Goal: Transaction & Acquisition: Purchase product/service

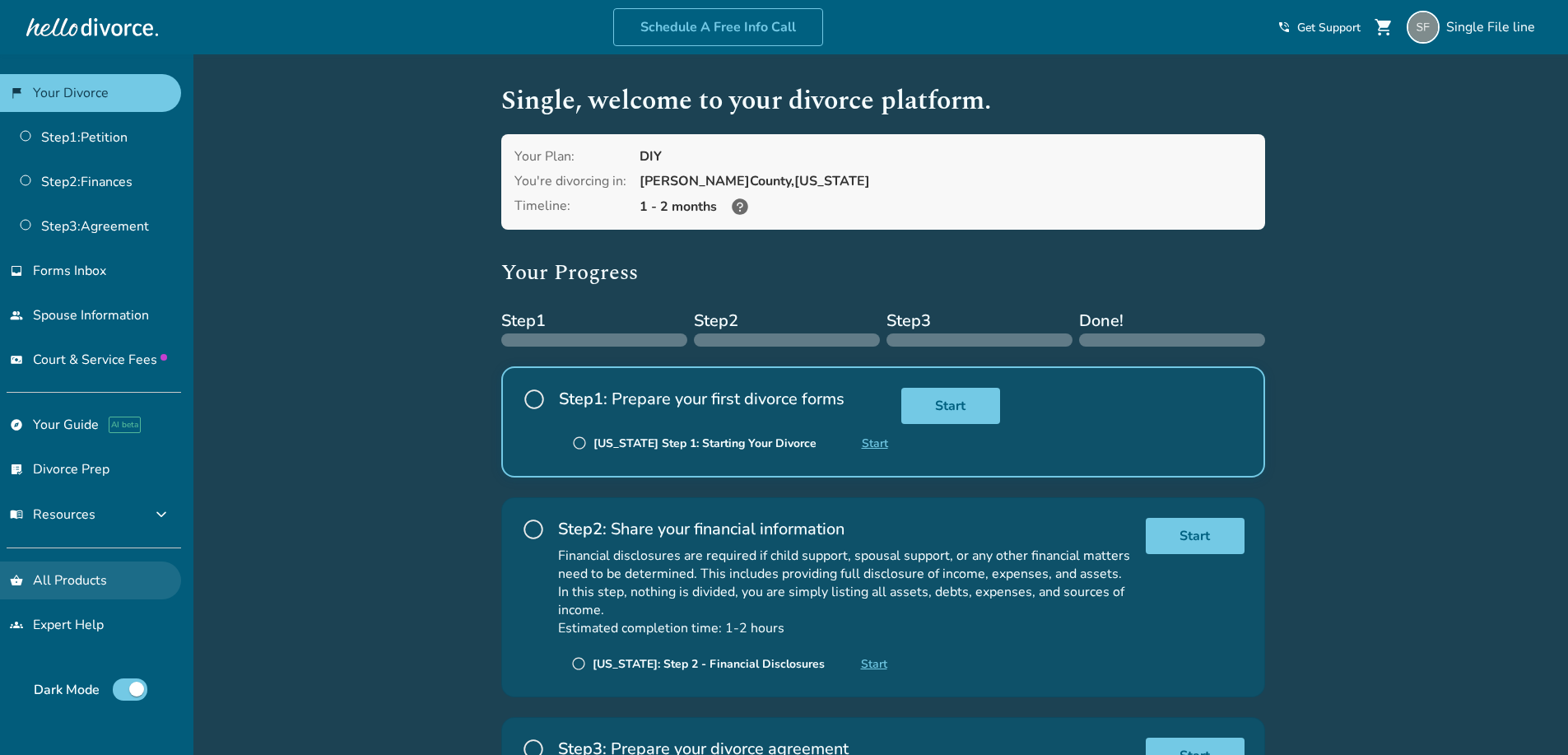
click at [63, 579] on link "shopping_basket All Products" at bounding box center [90, 580] width 181 height 38
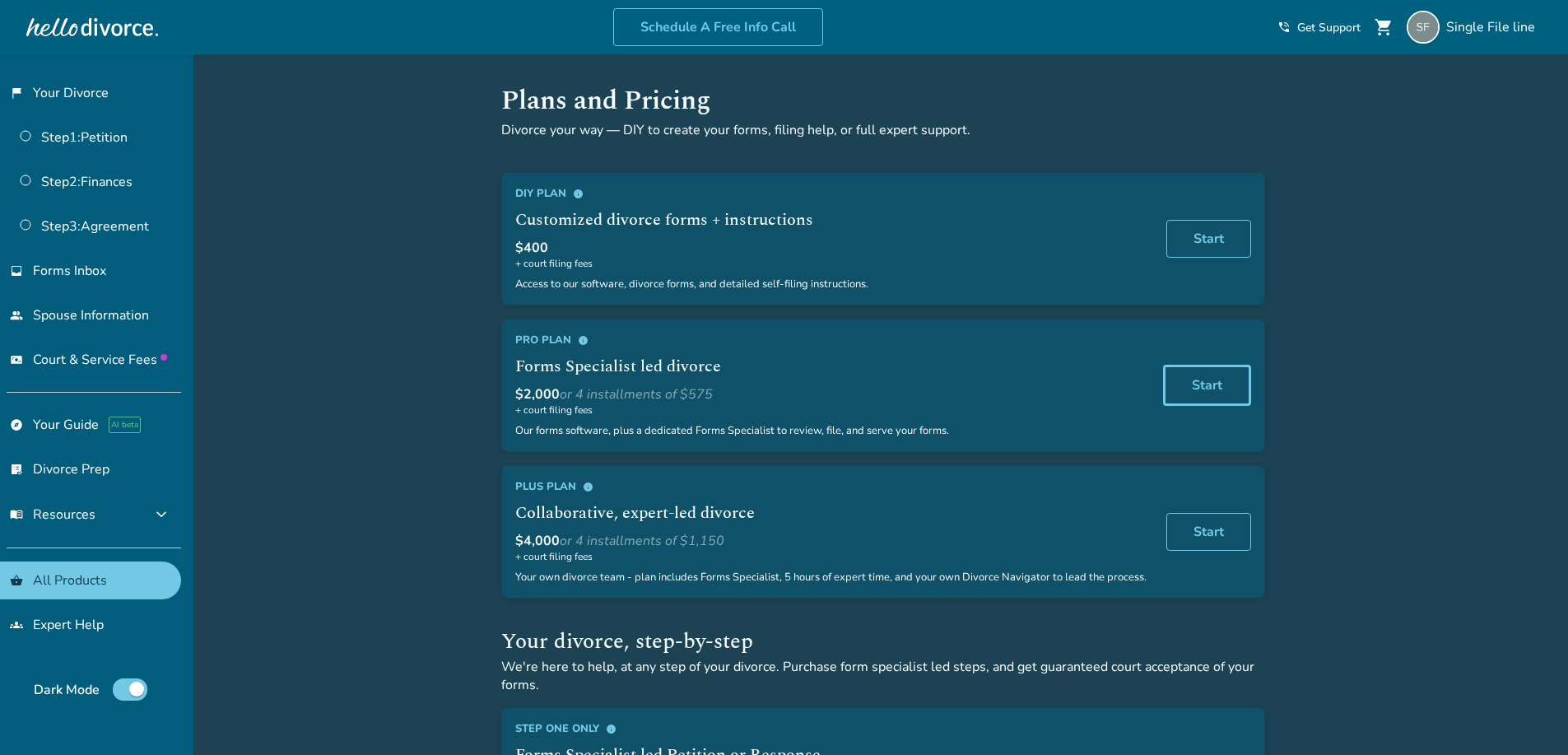
click at [1192, 393] on link "Start" at bounding box center [1207, 385] width 88 height 41
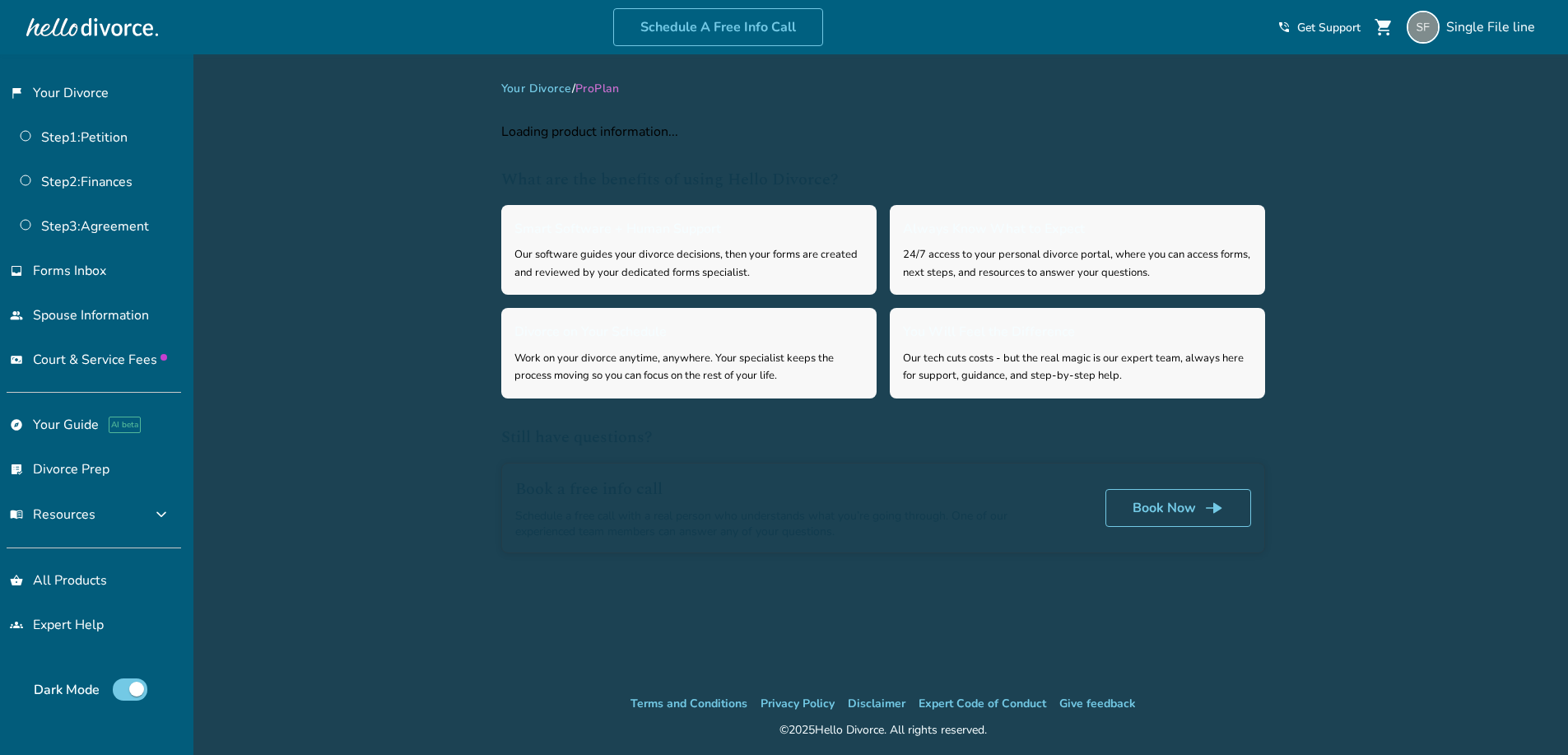
select select "**"
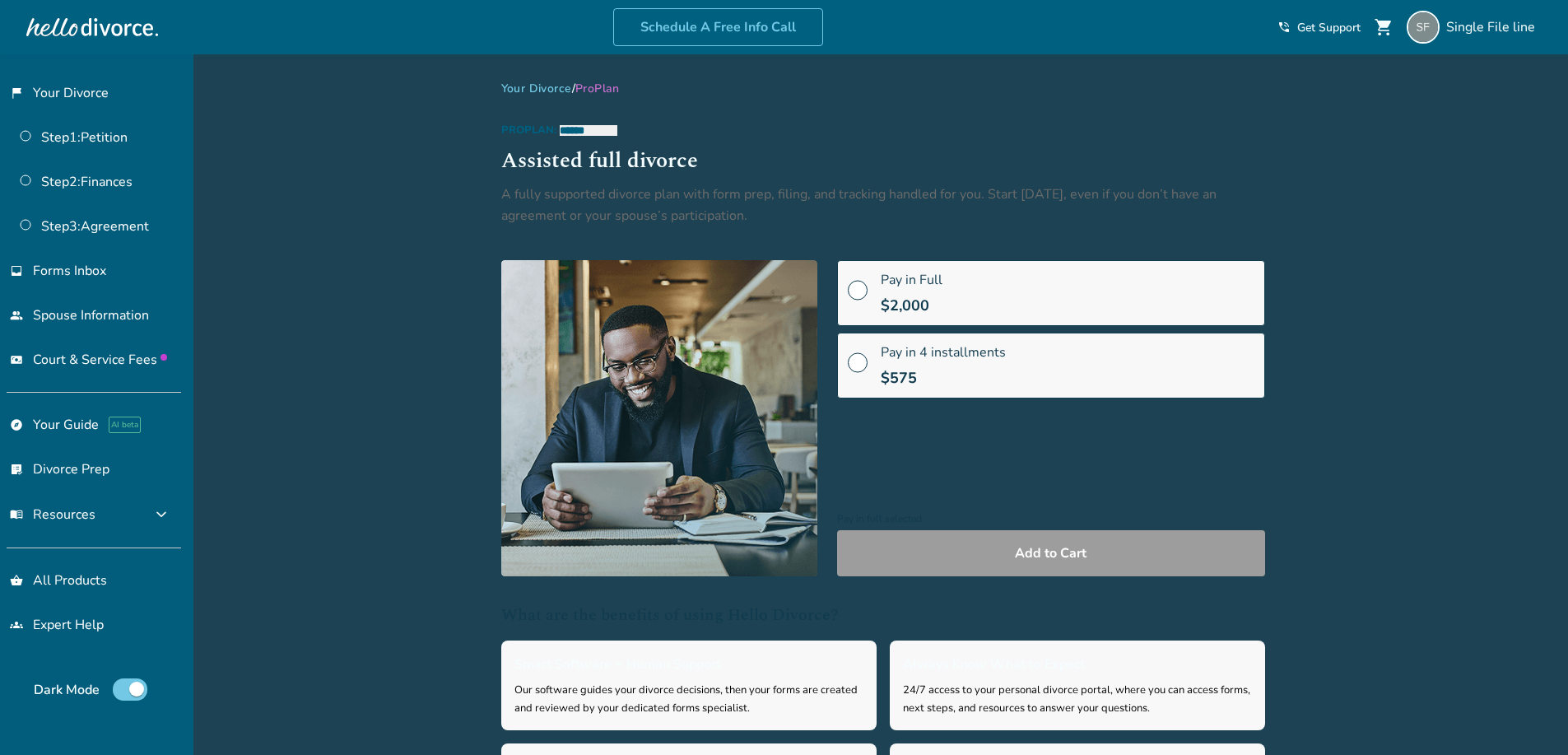
click at [917, 306] on span "$2,000" at bounding box center [905, 305] width 48 height 19
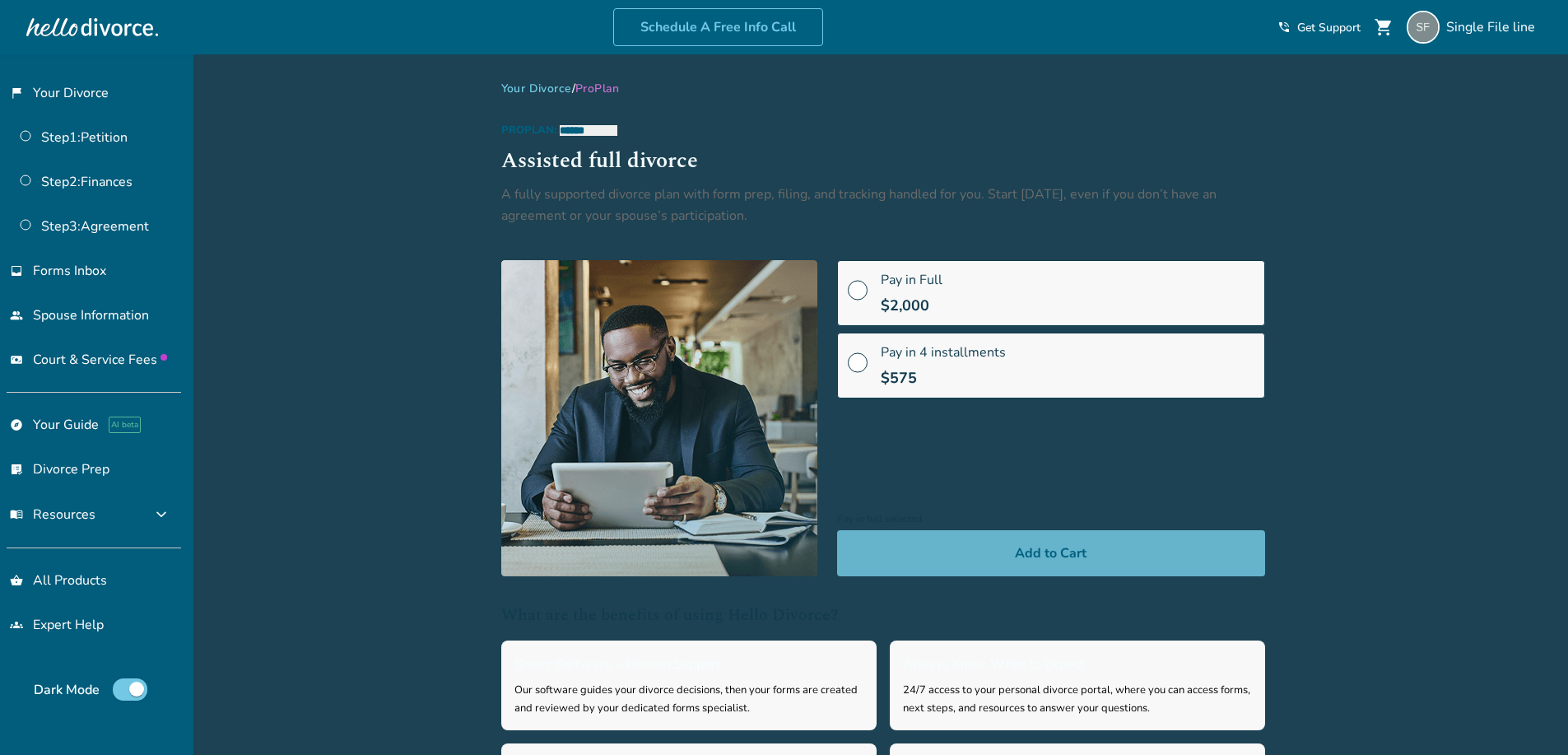
click at [961, 540] on button "Add to Cart" at bounding box center [1051, 553] width 428 height 46
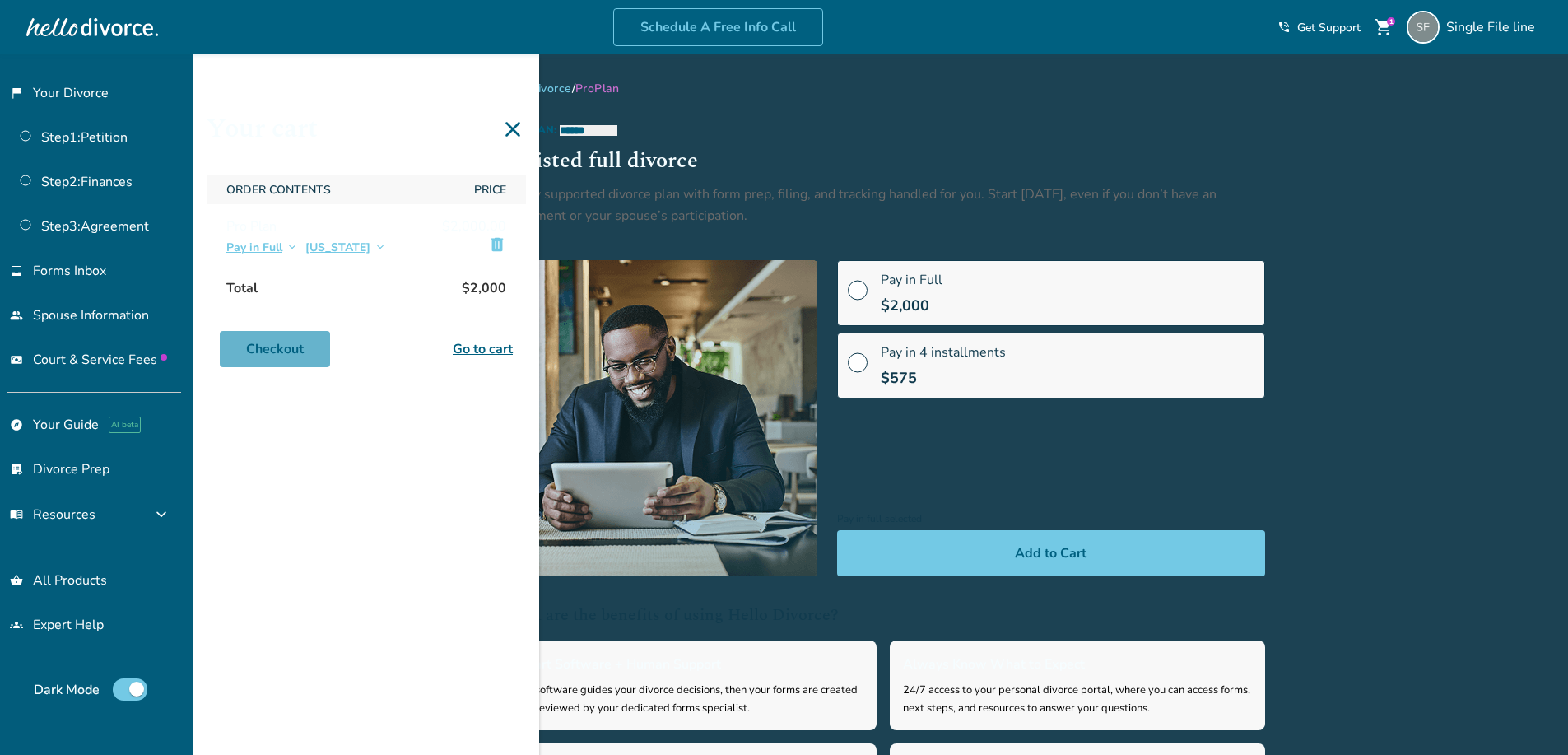
click at [293, 354] on link "Checkout" at bounding box center [275, 349] width 111 height 36
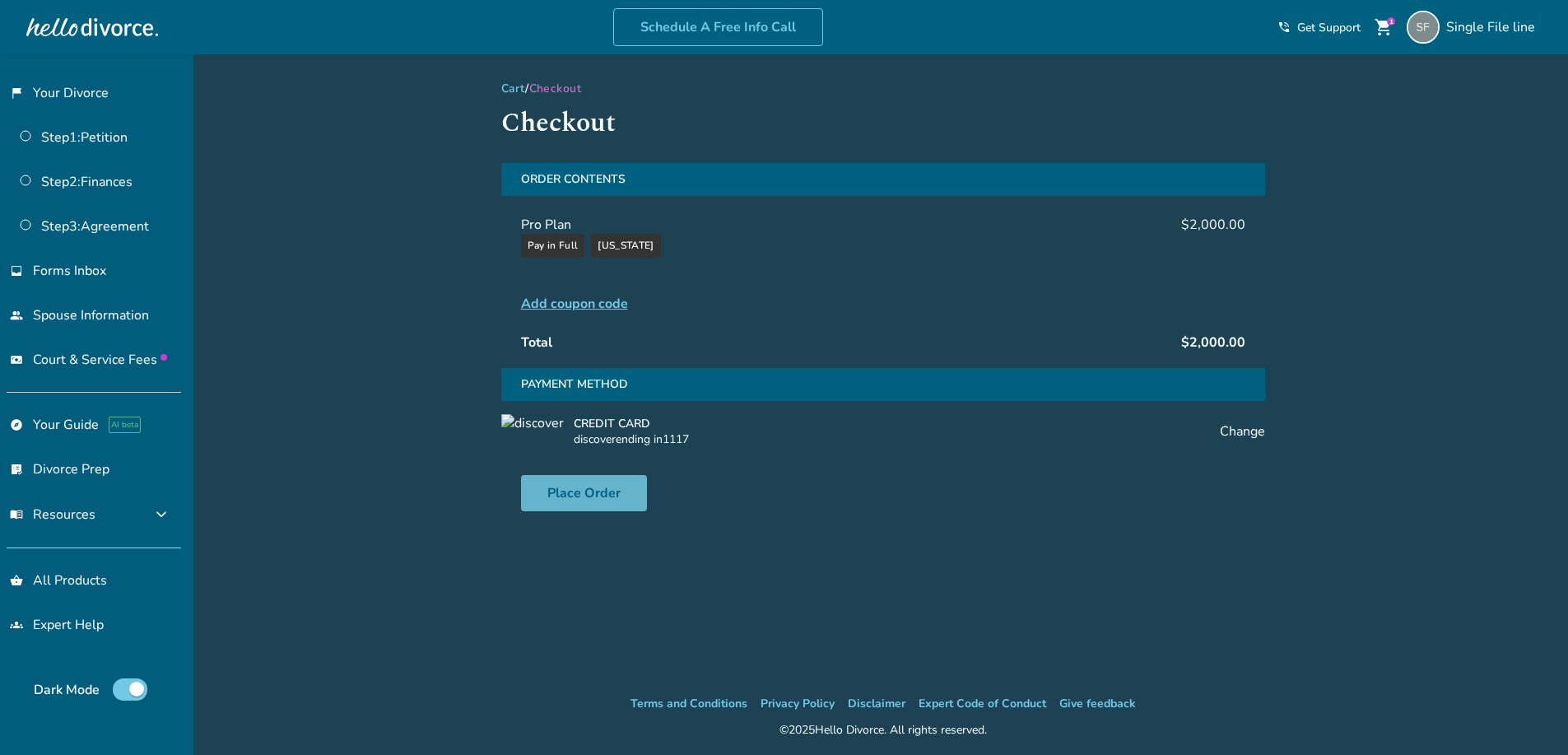
click at [593, 497] on button "Place Order" at bounding box center [584, 492] width 126 height 36
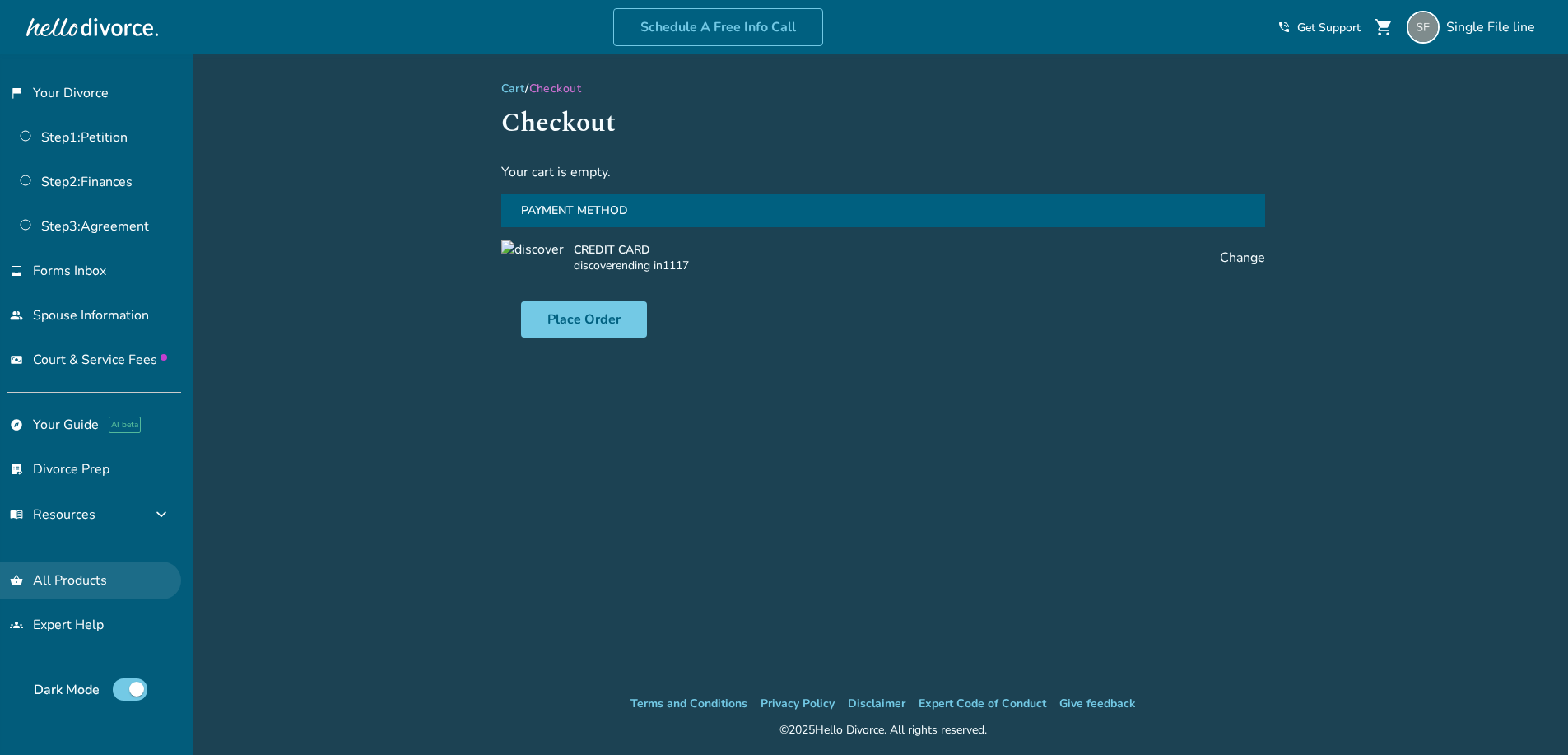
click at [84, 572] on link "shopping_basket All Products" at bounding box center [90, 580] width 181 height 38
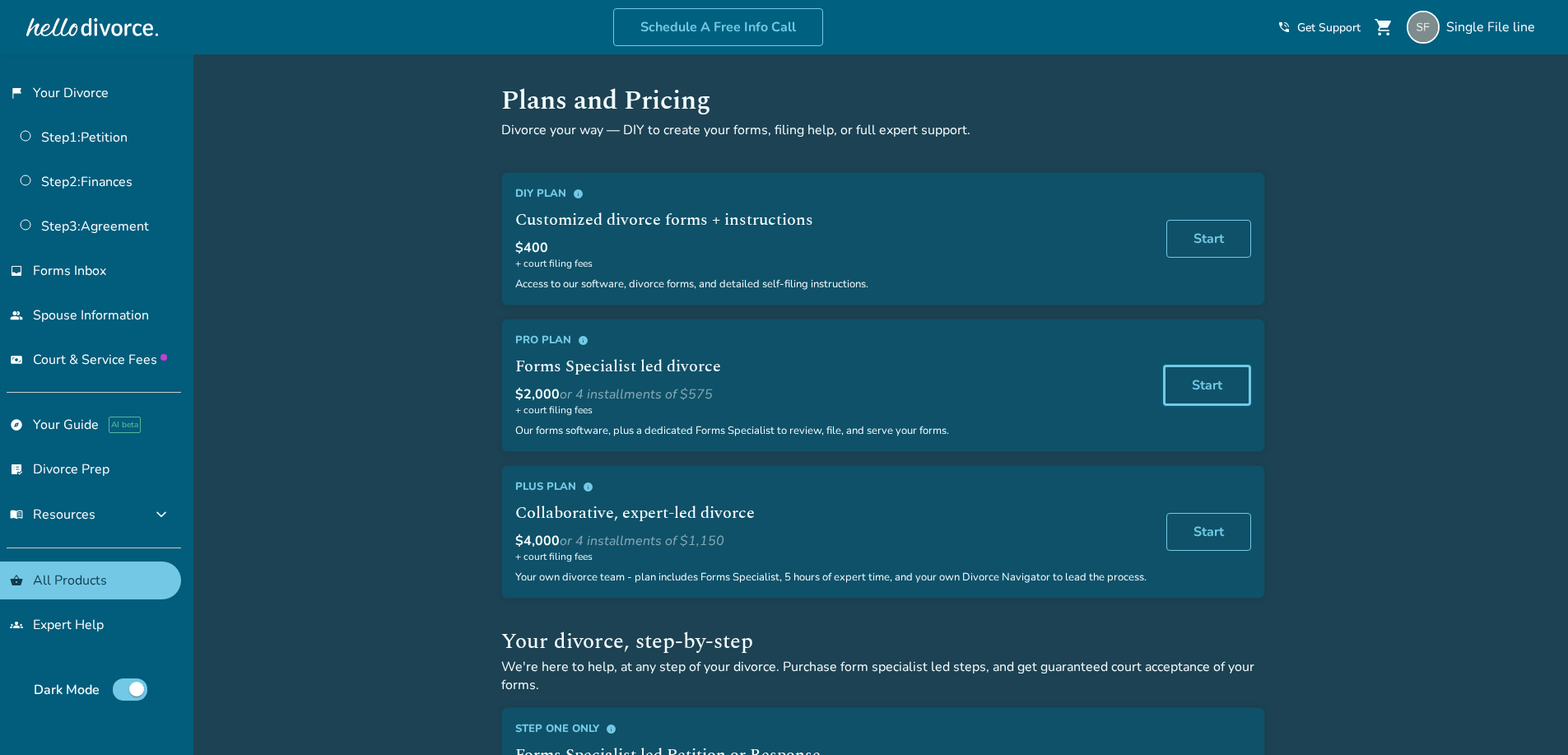
click at [1213, 390] on link "Start" at bounding box center [1207, 385] width 88 height 41
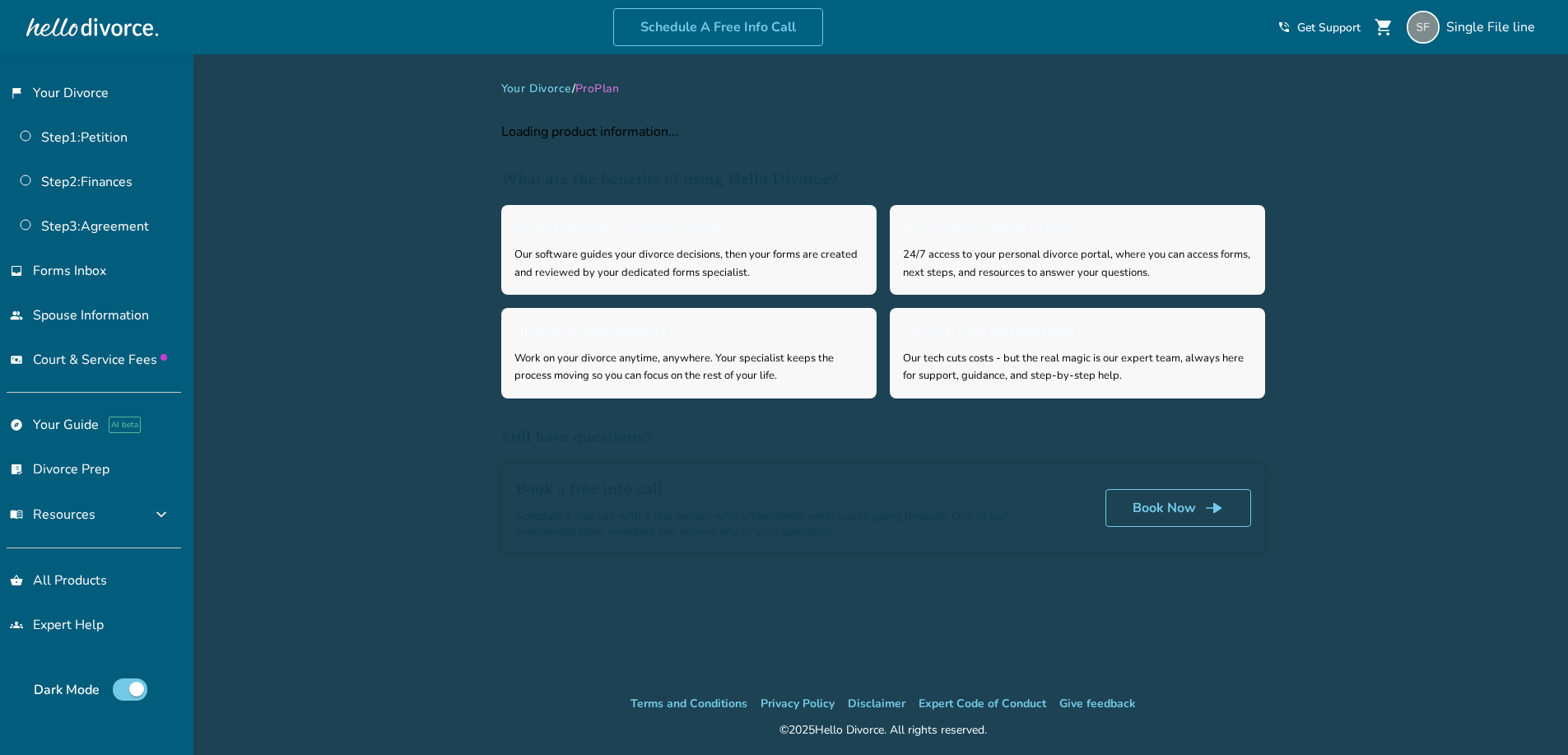
select select "**"
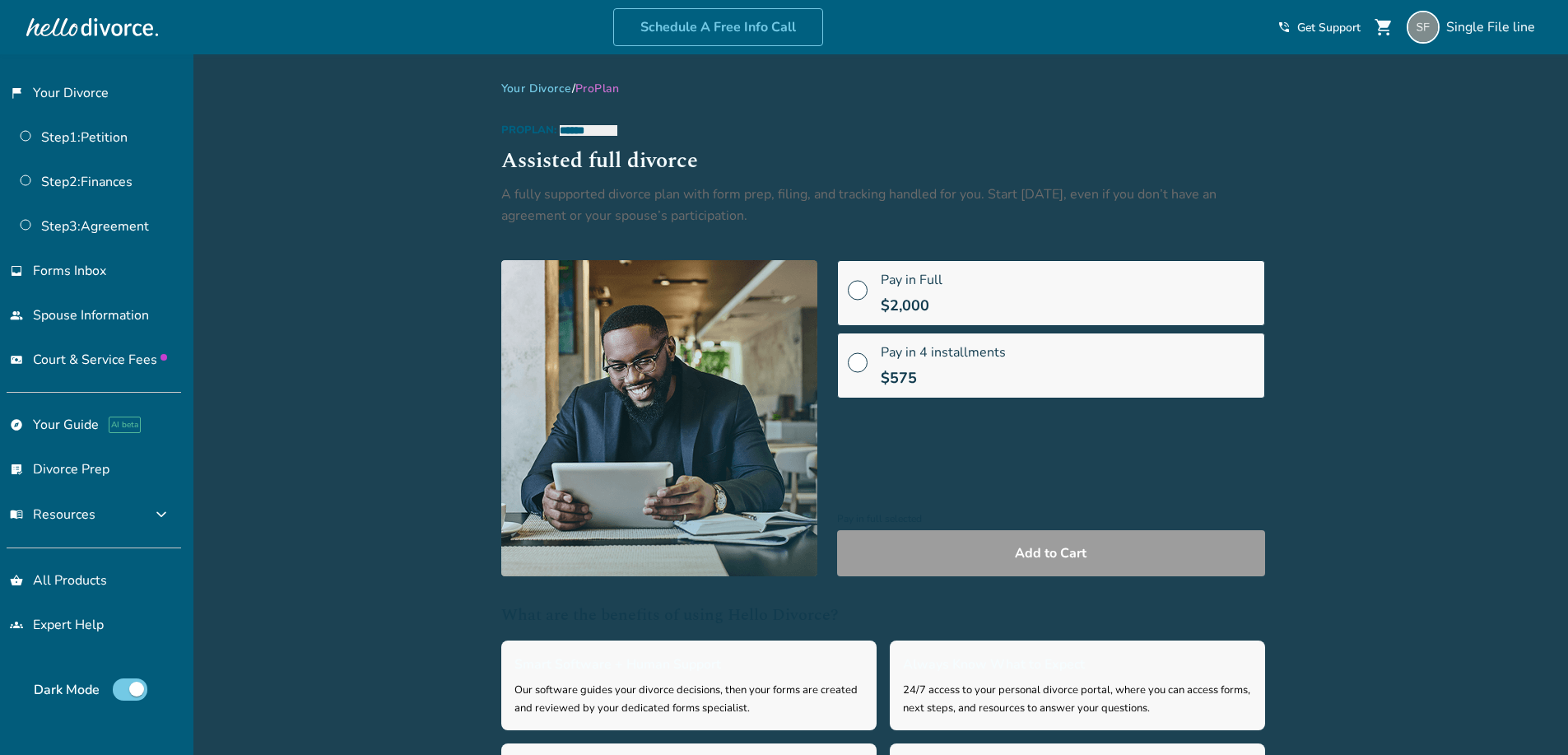
click at [906, 284] on span "Pay in Full" at bounding box center [912, 280] width 62 height 18
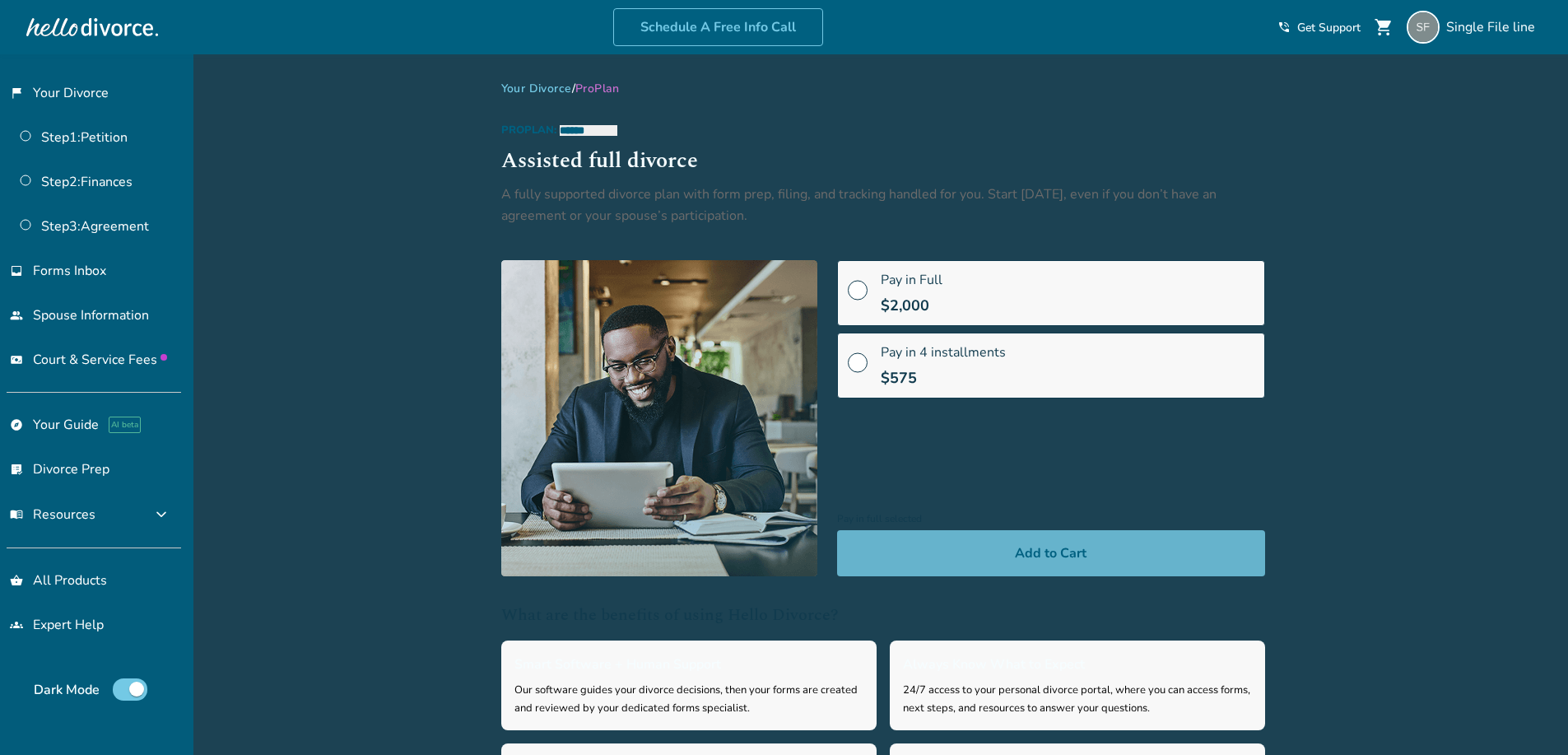
click at [973, 545] on button "Add to Cart" at bounding box center [1051, 553] width 428 height 46
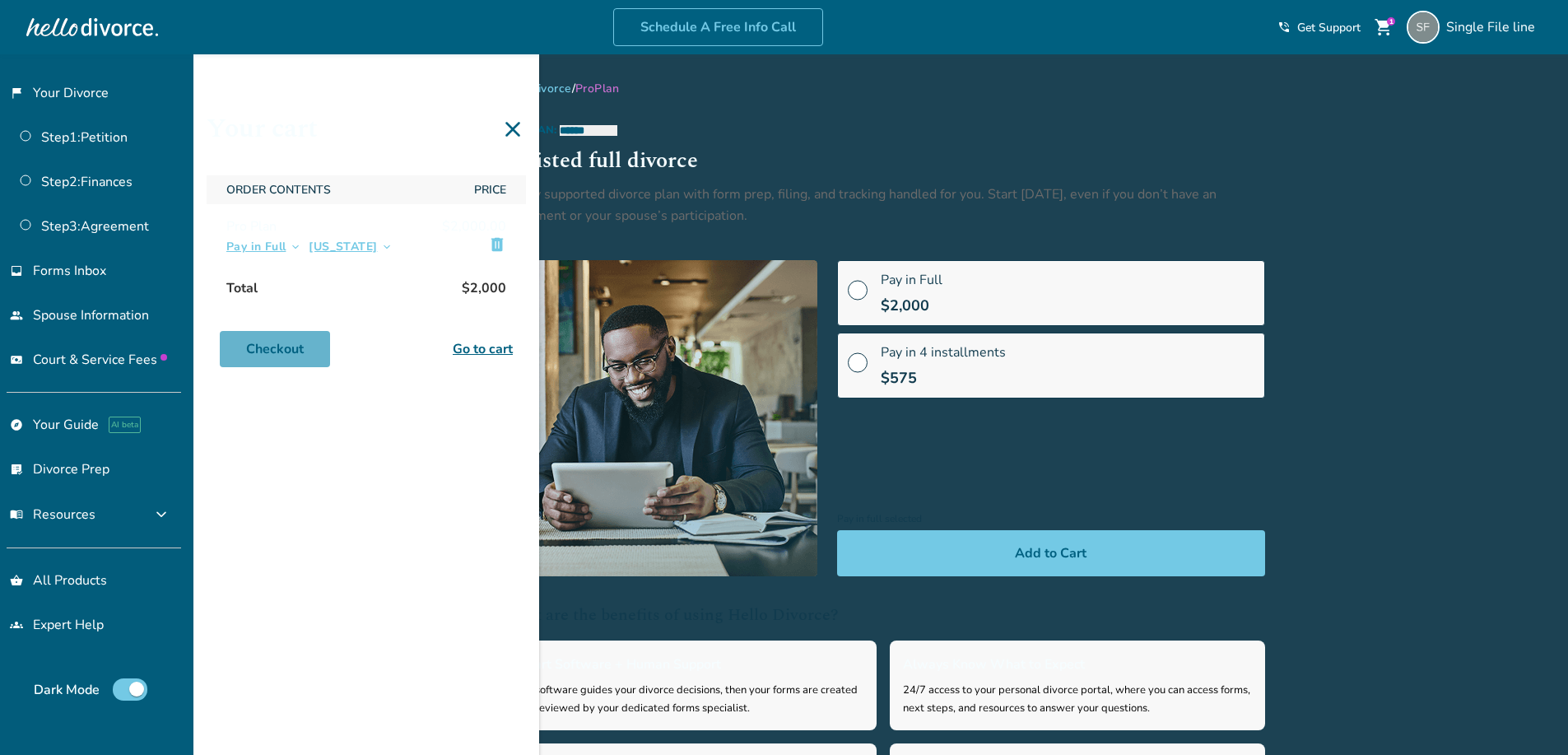
click at [308, 344] on link "Checkout" at bounding box center [275, 349] width 111 height 36
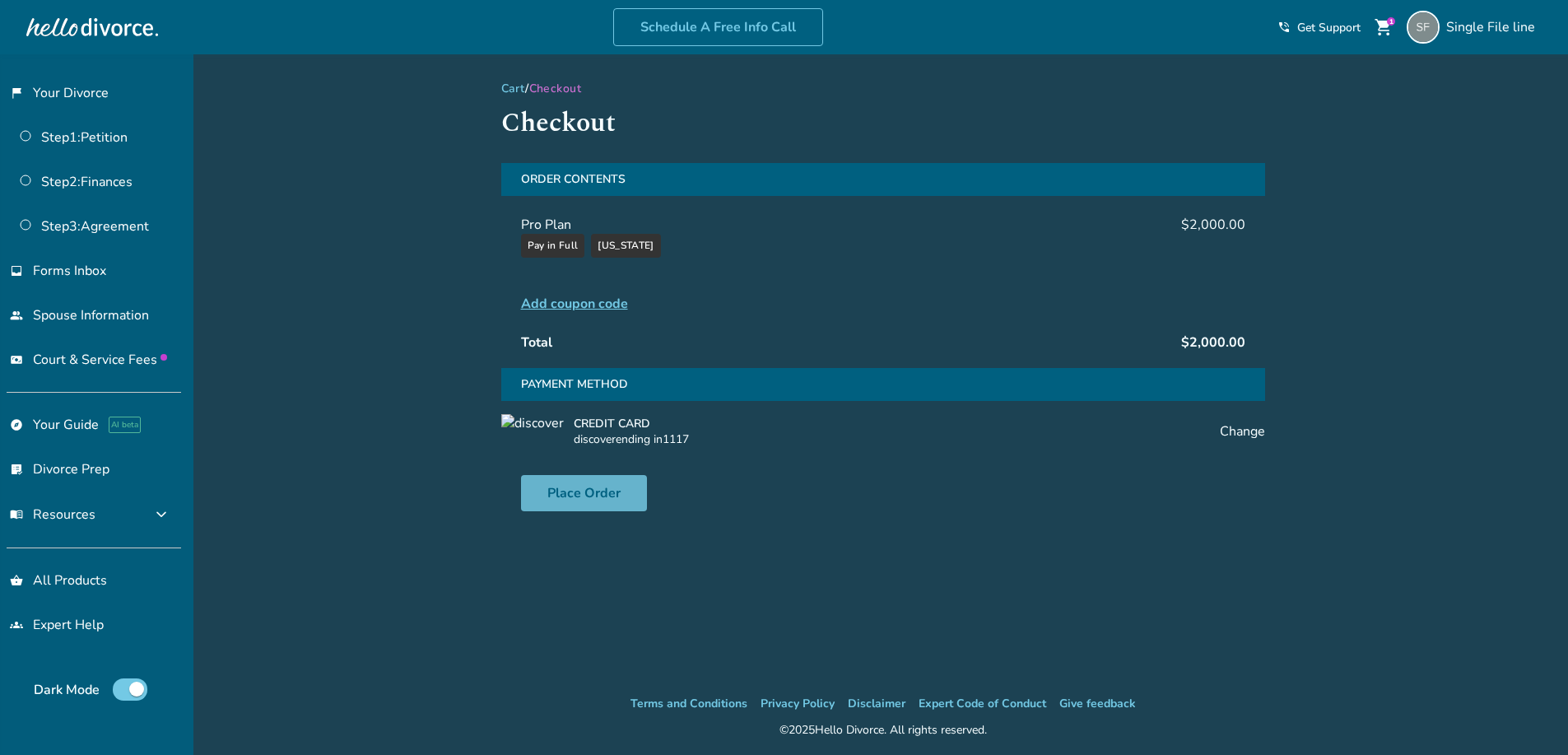
click at [580, 495] on button "Place Order" at bounding box center [584, 492] width 126 height 36
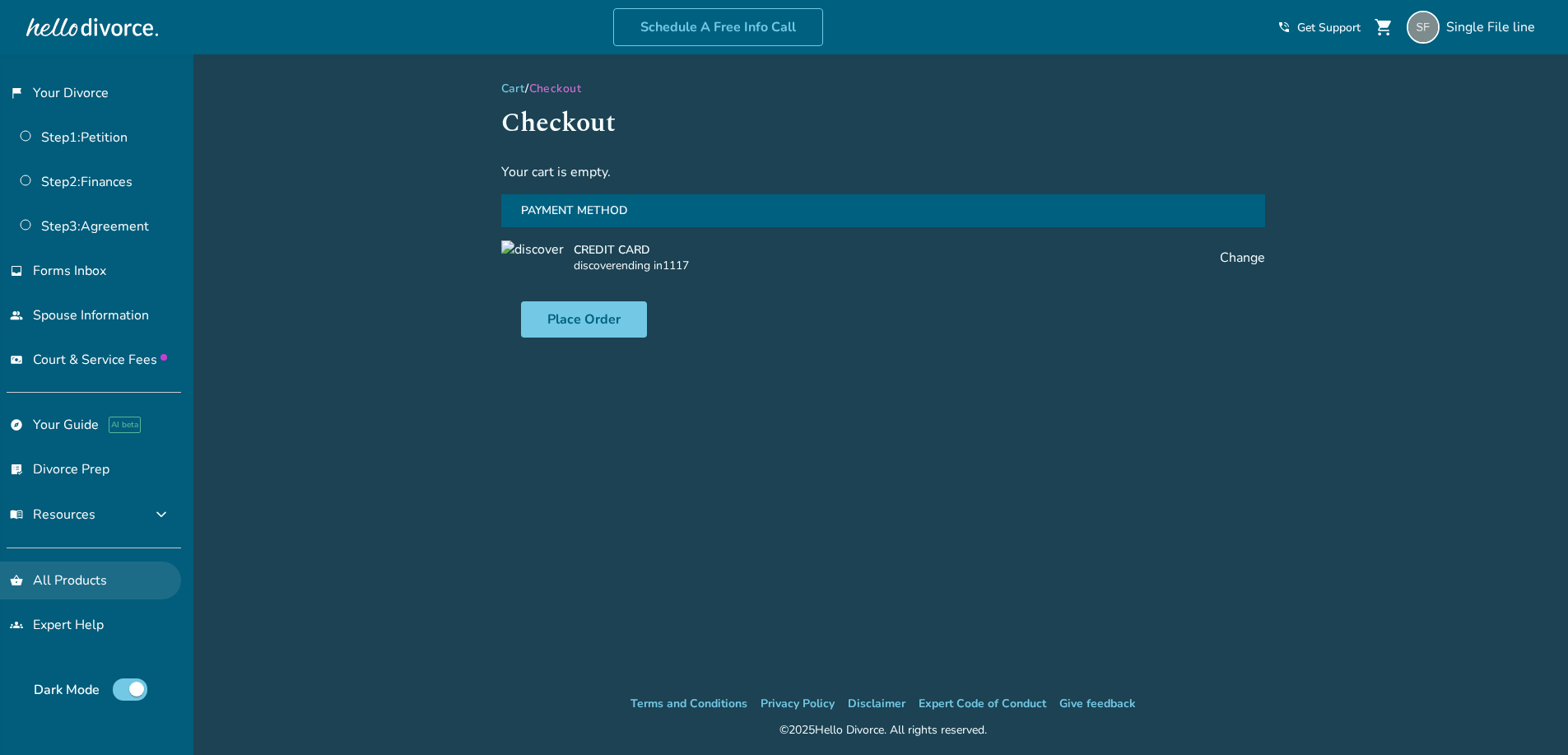
click at [37, 582] on link "shopping_basket All Products" at bounding box center [90, 580] width 181 height 38
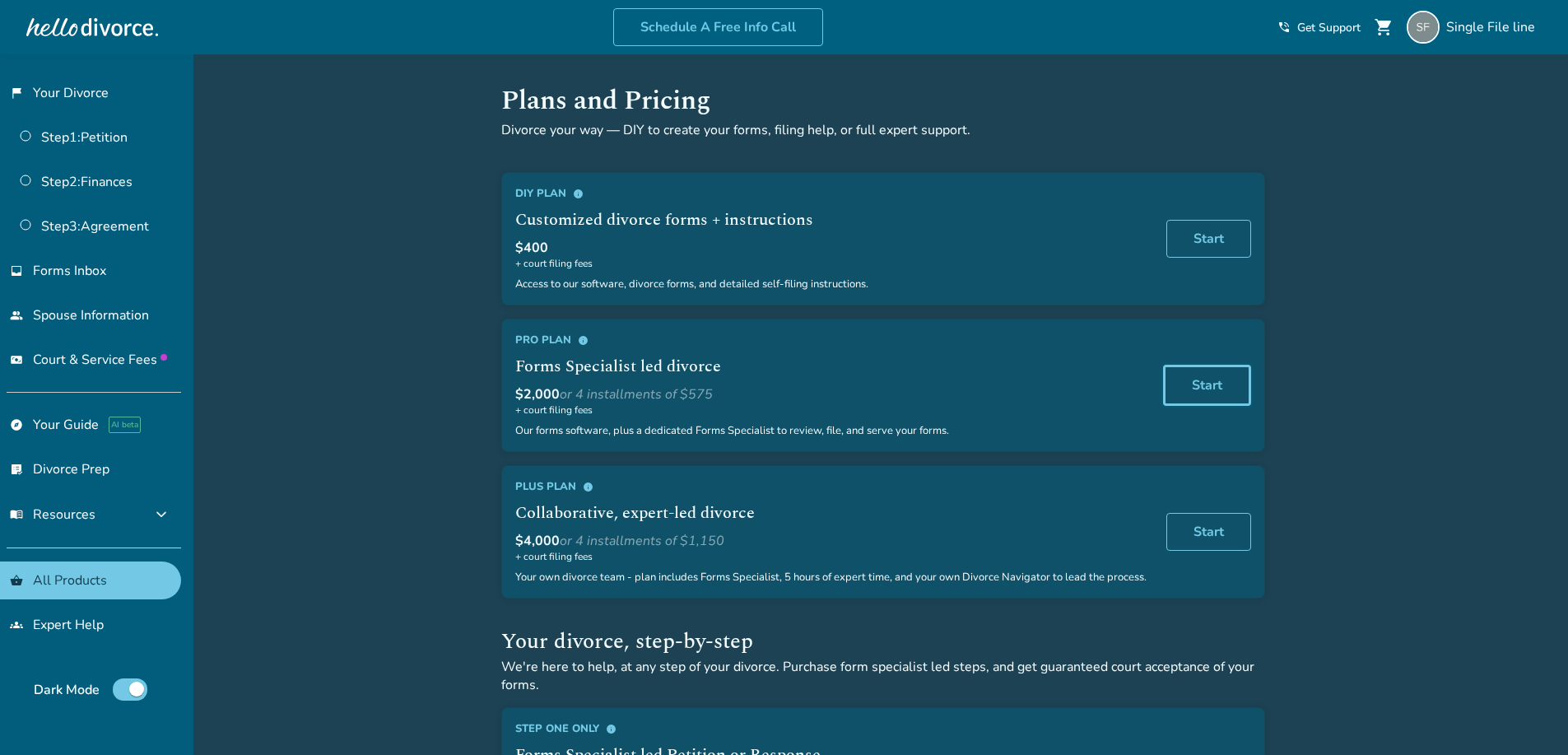
click at [1216, 382] on link "Start" at bounding box center [1207, 385] width 88 height 41
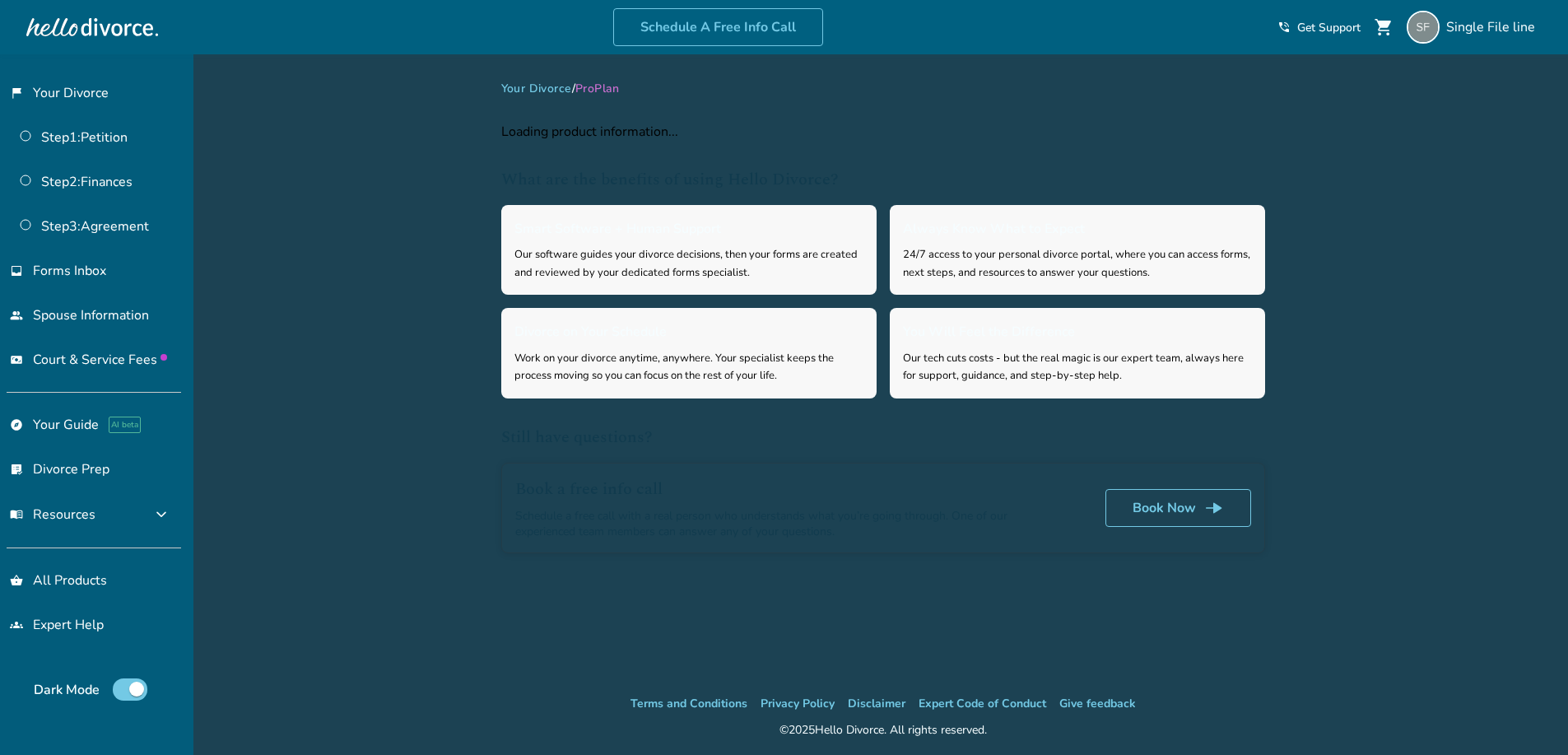
select select "**"
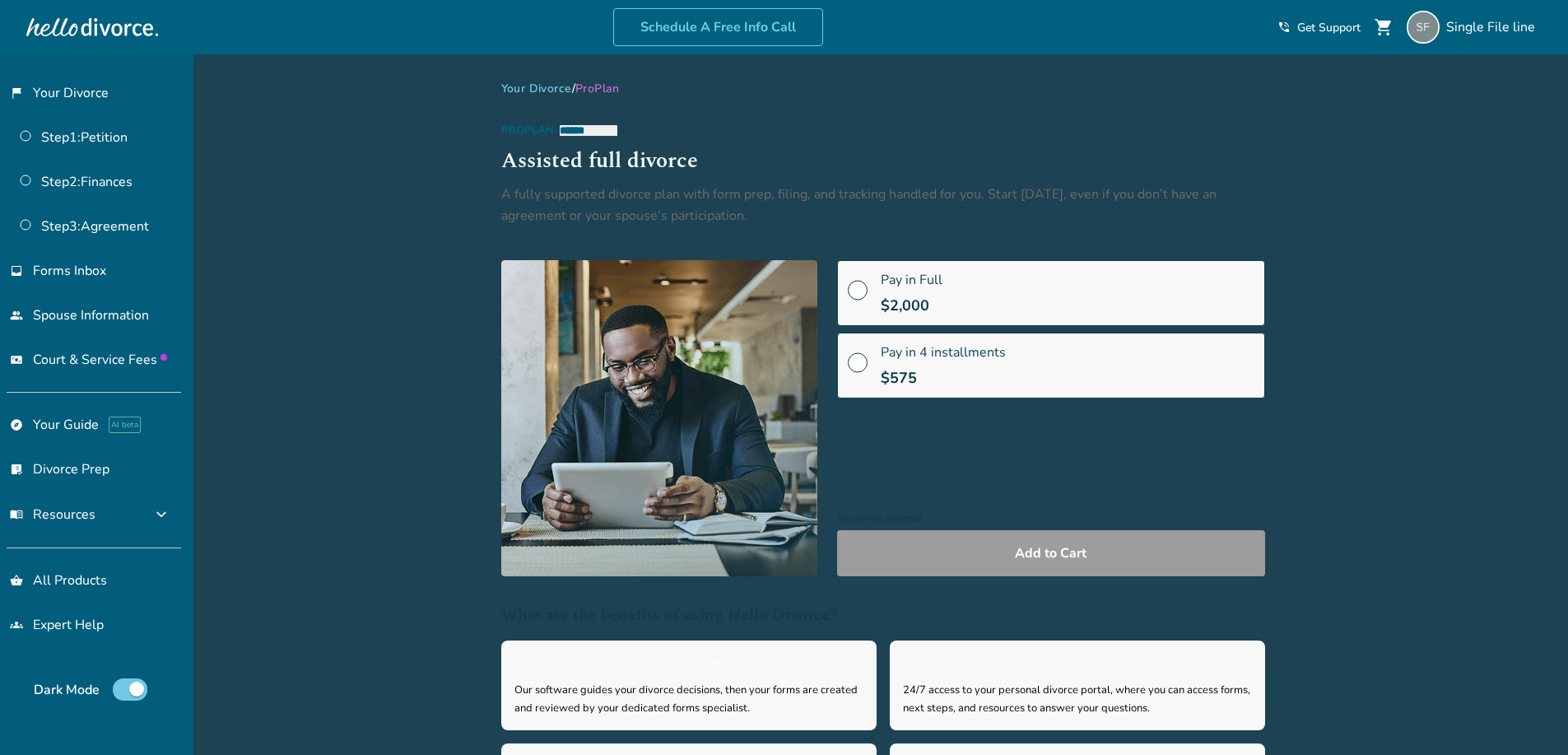
click at [883, 296] on span "$2,000" at bounding box center [905, 305] width 48 height 19
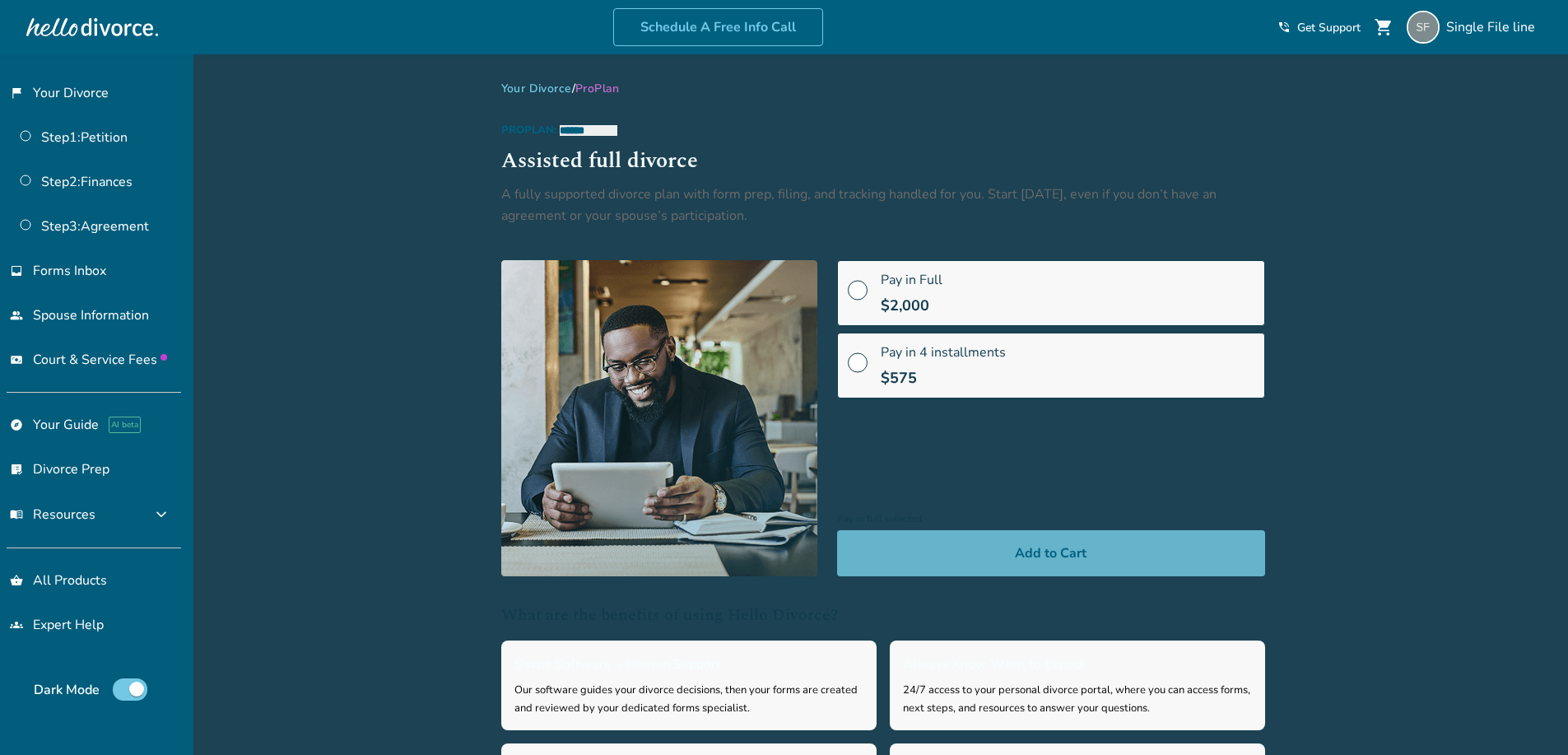
click at [974, 563] on button "Add to Cart" at bounding box center [1051, 553] width 428 height 46
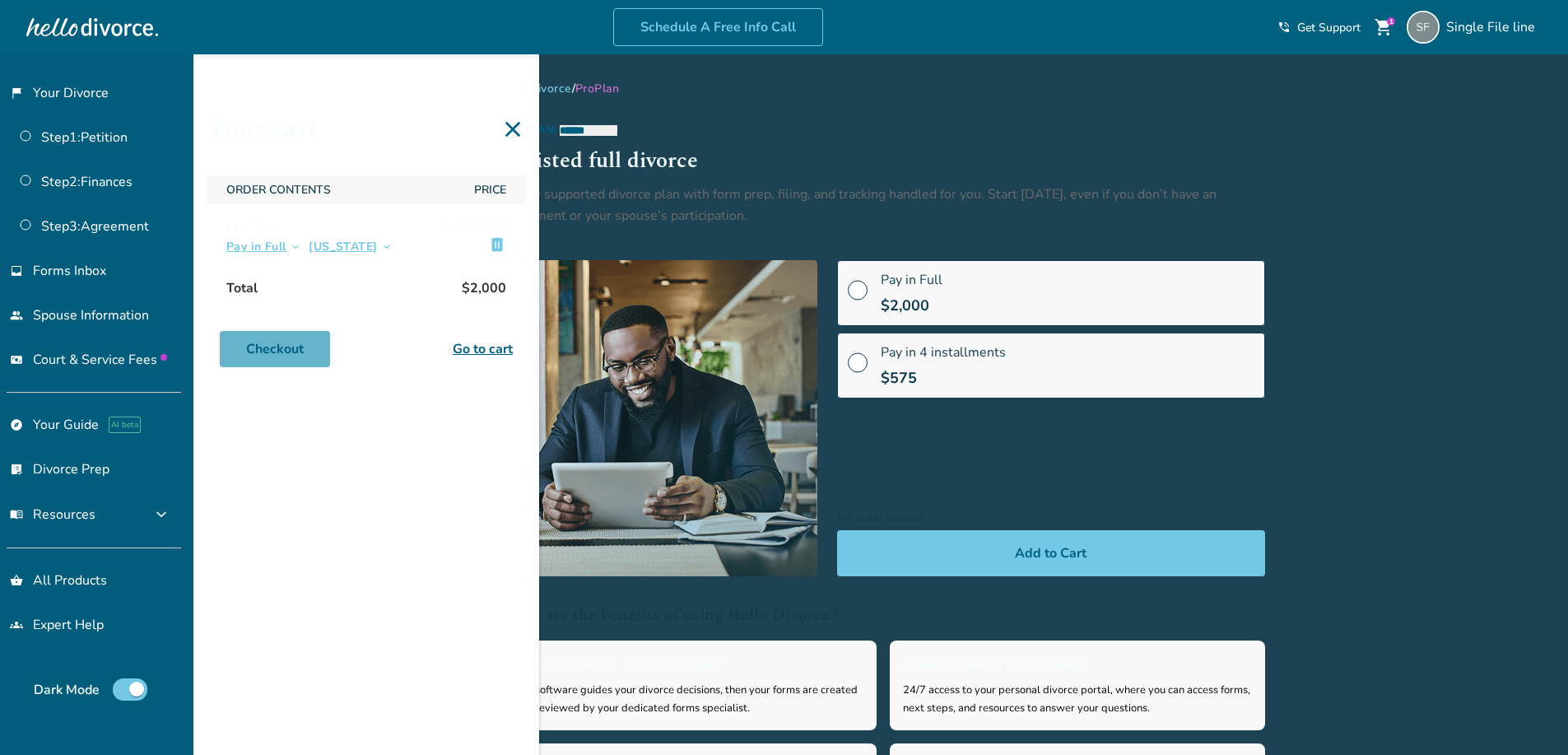
click at [283, 332] on link "Checkout" at bounding box center [275, 349] width 111 height 36
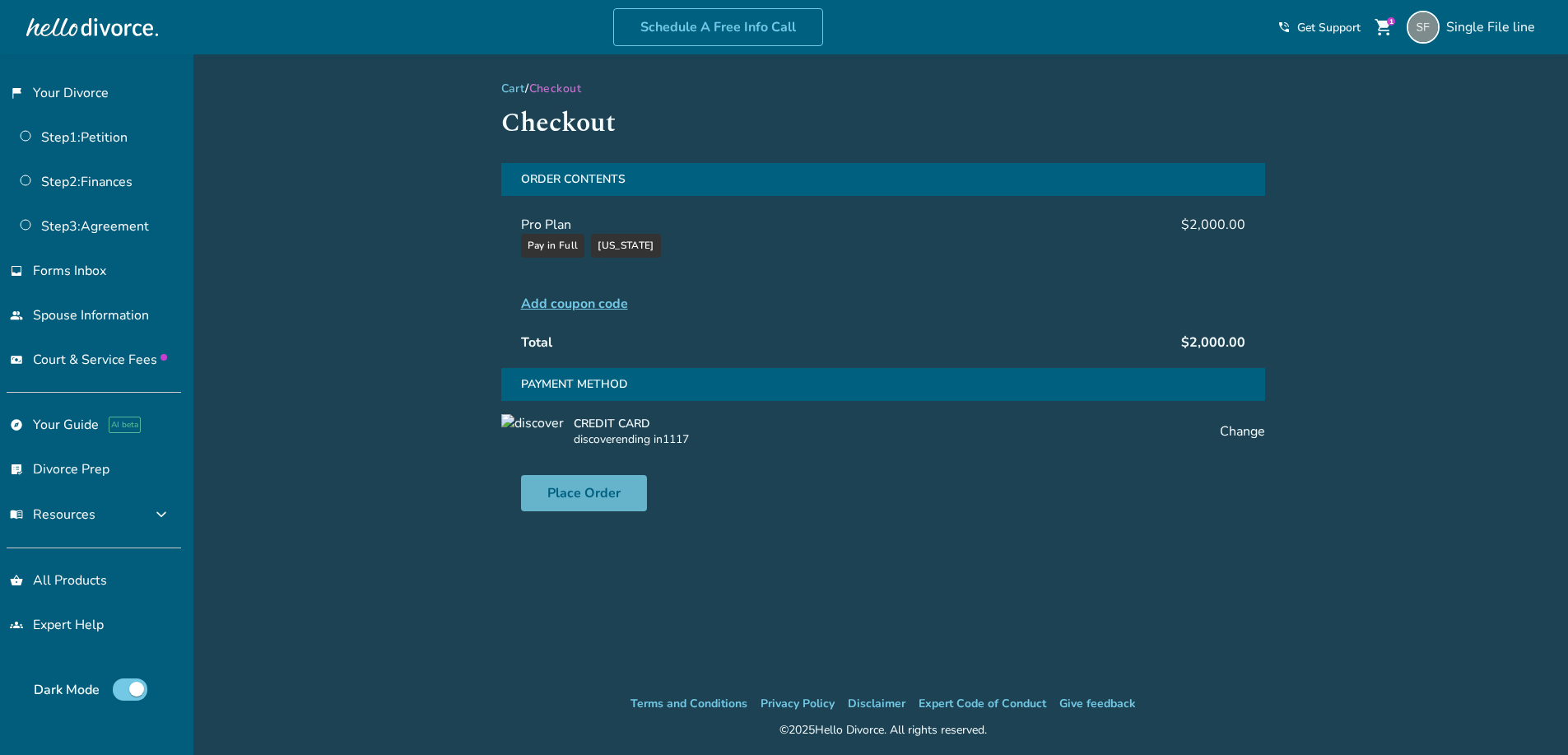
click at [588, 508] on button "Place Order" at bounding box center [584, 492] width 126 height 36
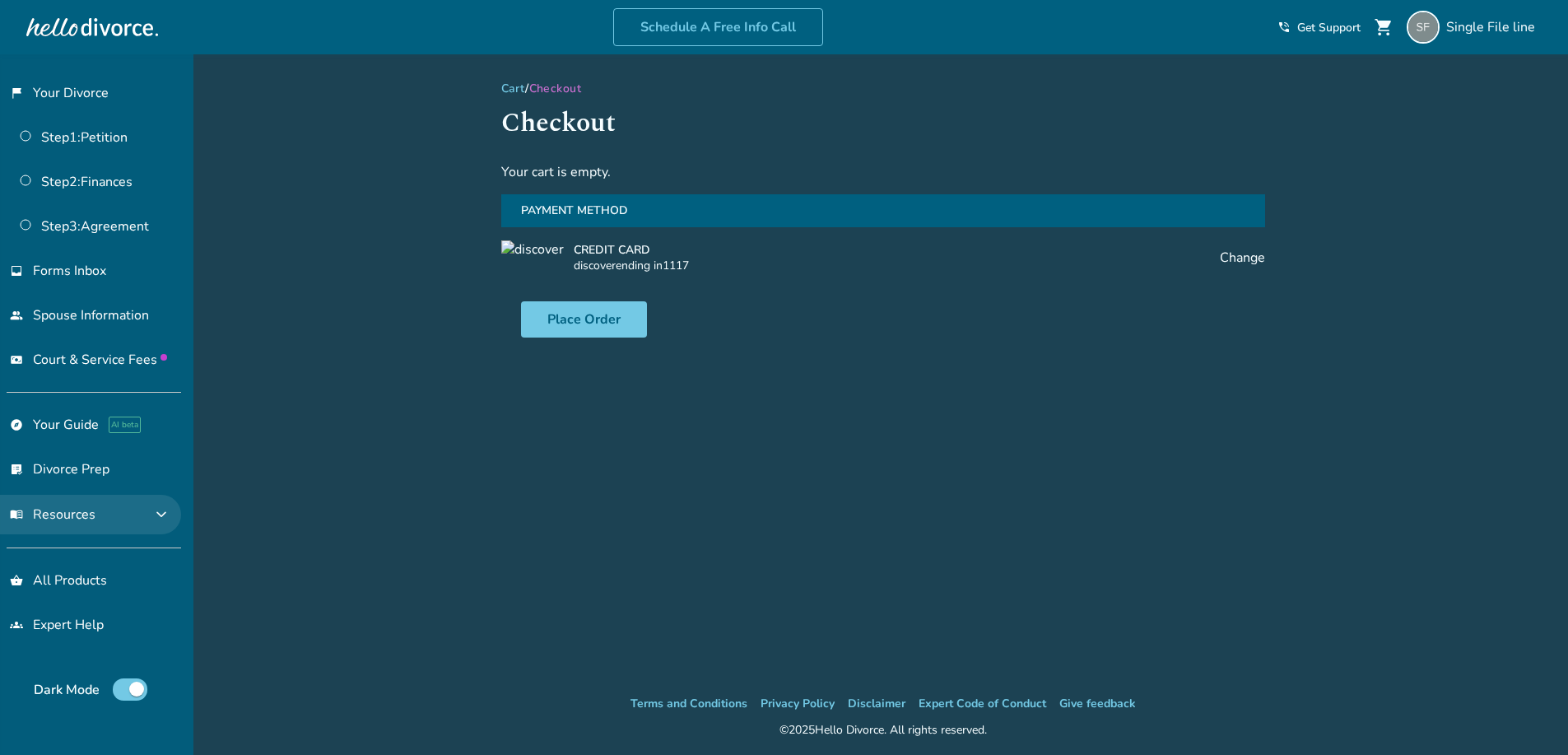
click at [61, 517] on span "menu_book Resources" at bounding box center [52, 513] width 85 height 18
click at [62, 517] on span "menu_book Resources" at bounding box center [52, 513] width 85 height 18
click at [76, 578] on link "shopping_basket All Products" at bounding box center [90, 580] width 181 height 38
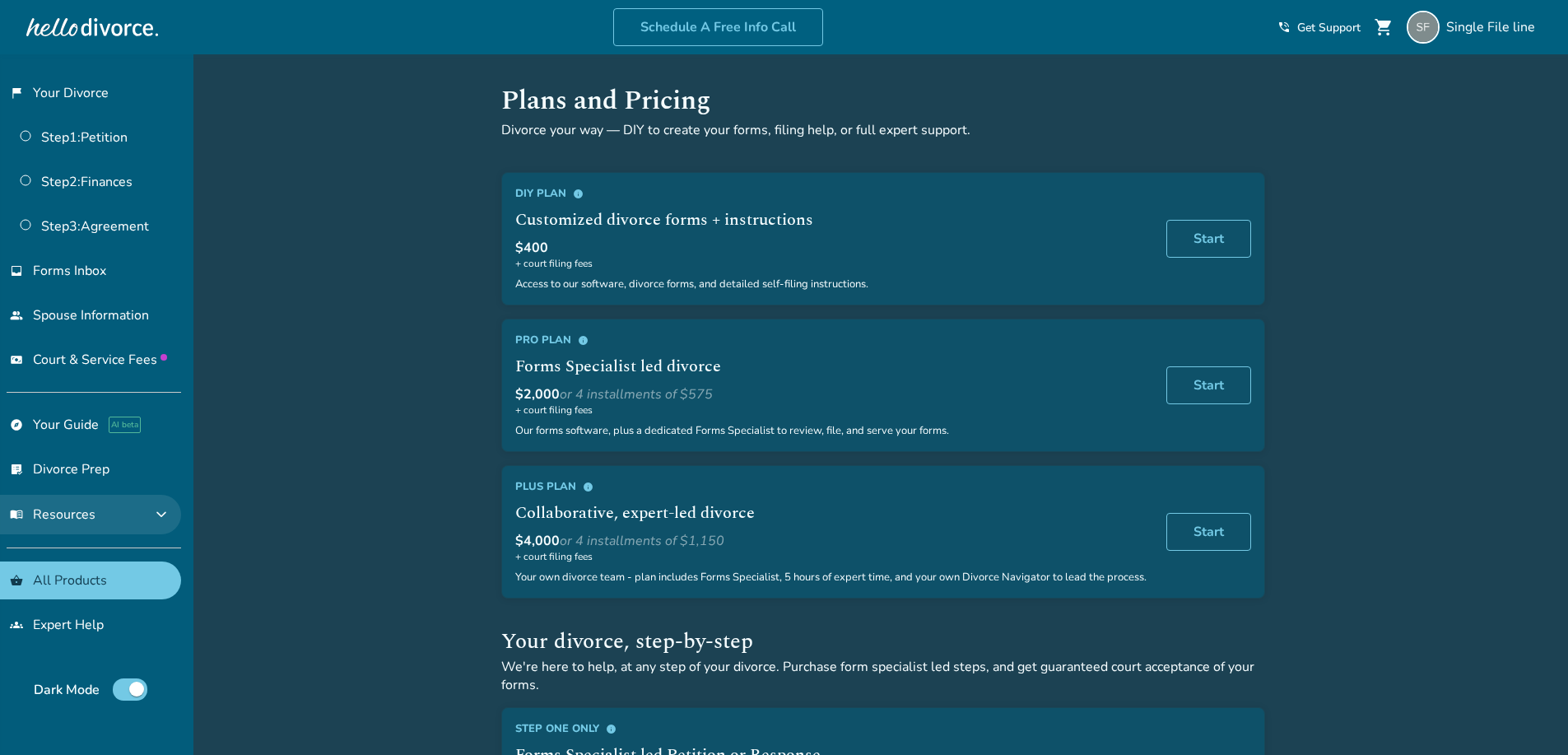
click at [160, 513] on span "expand_more" at bounding box center [161, 513] width 19 height 19
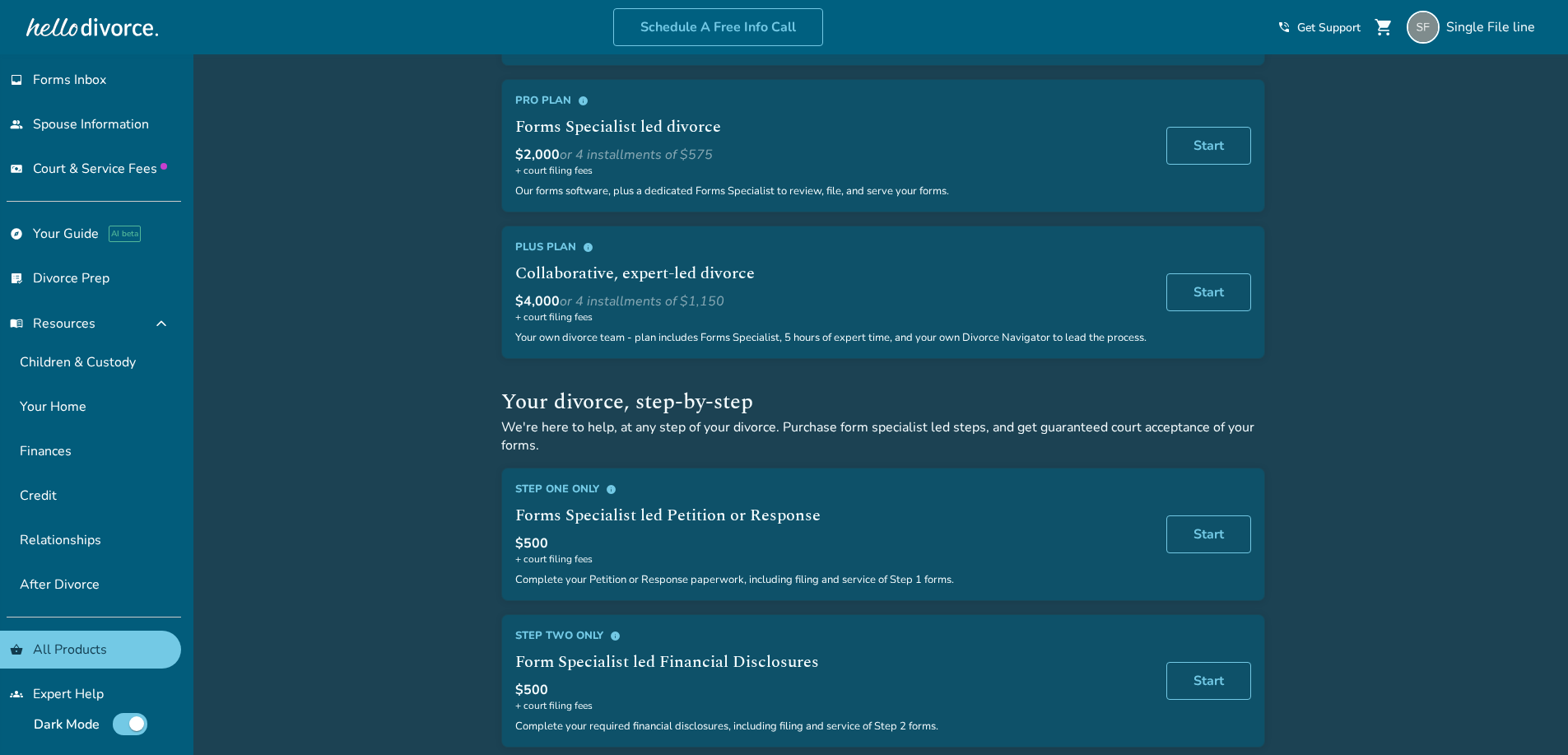
scroll to position [82, 0]
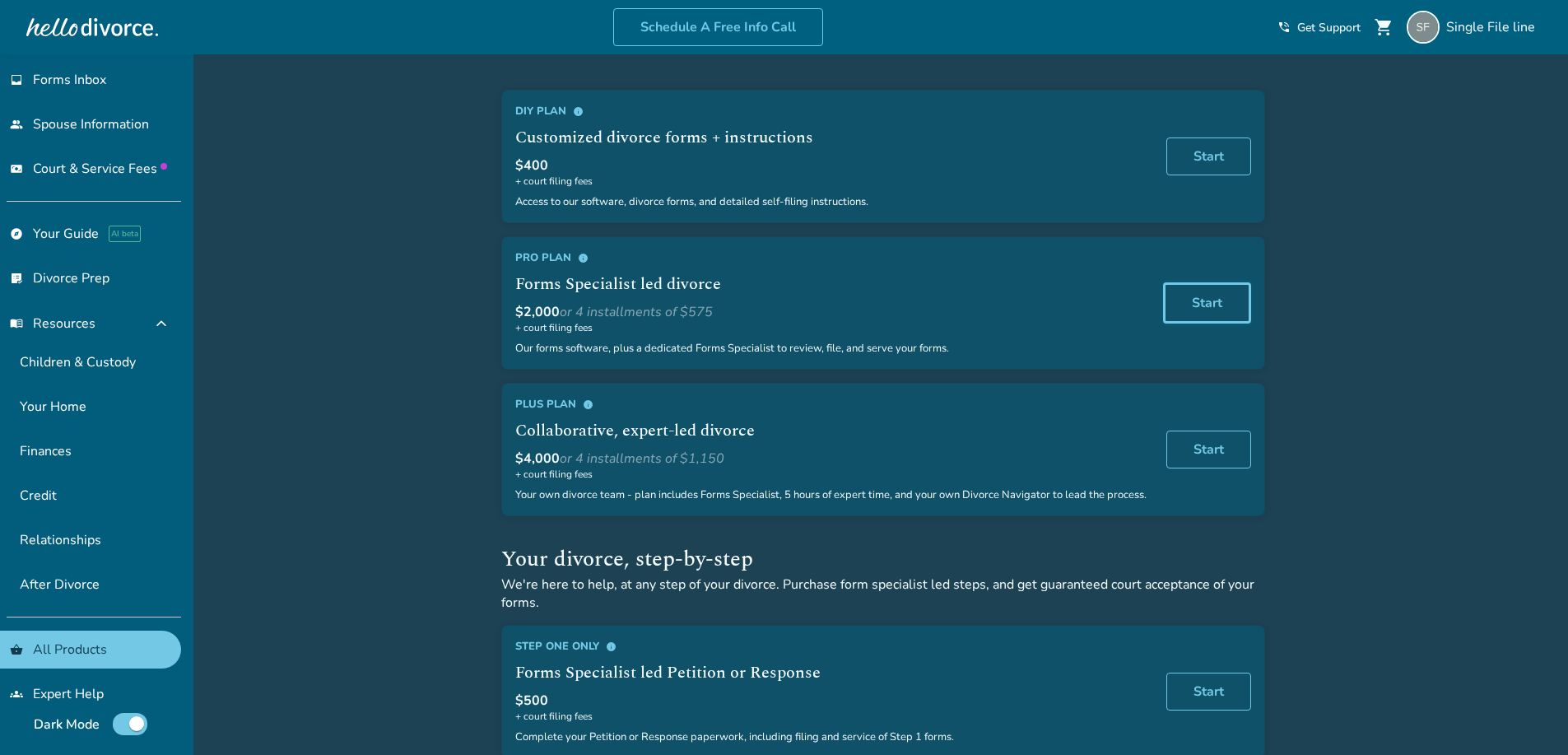
click at [1212, 309] on link "Start" at bounding box center [1207, 302] width 88 height 41
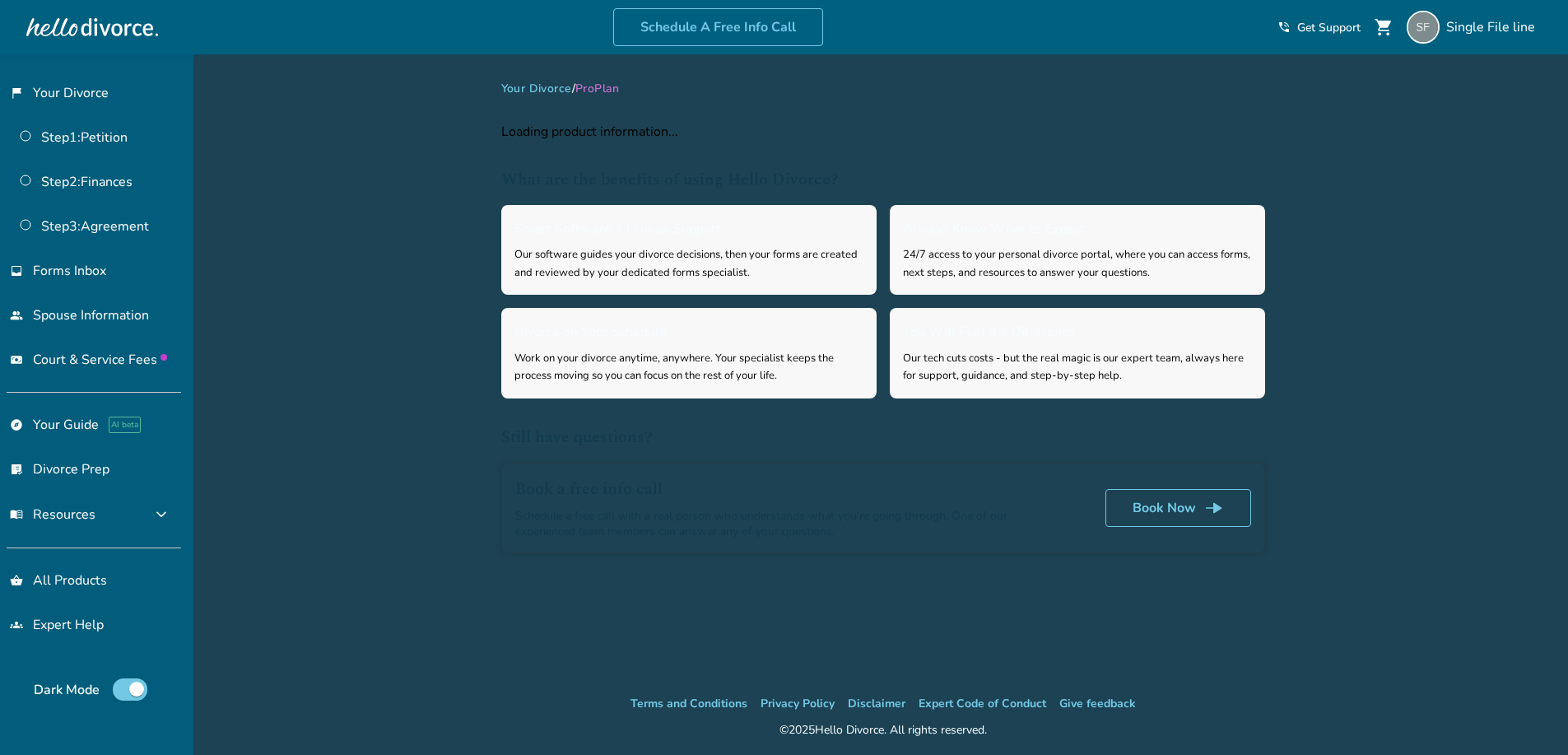
select select "**"
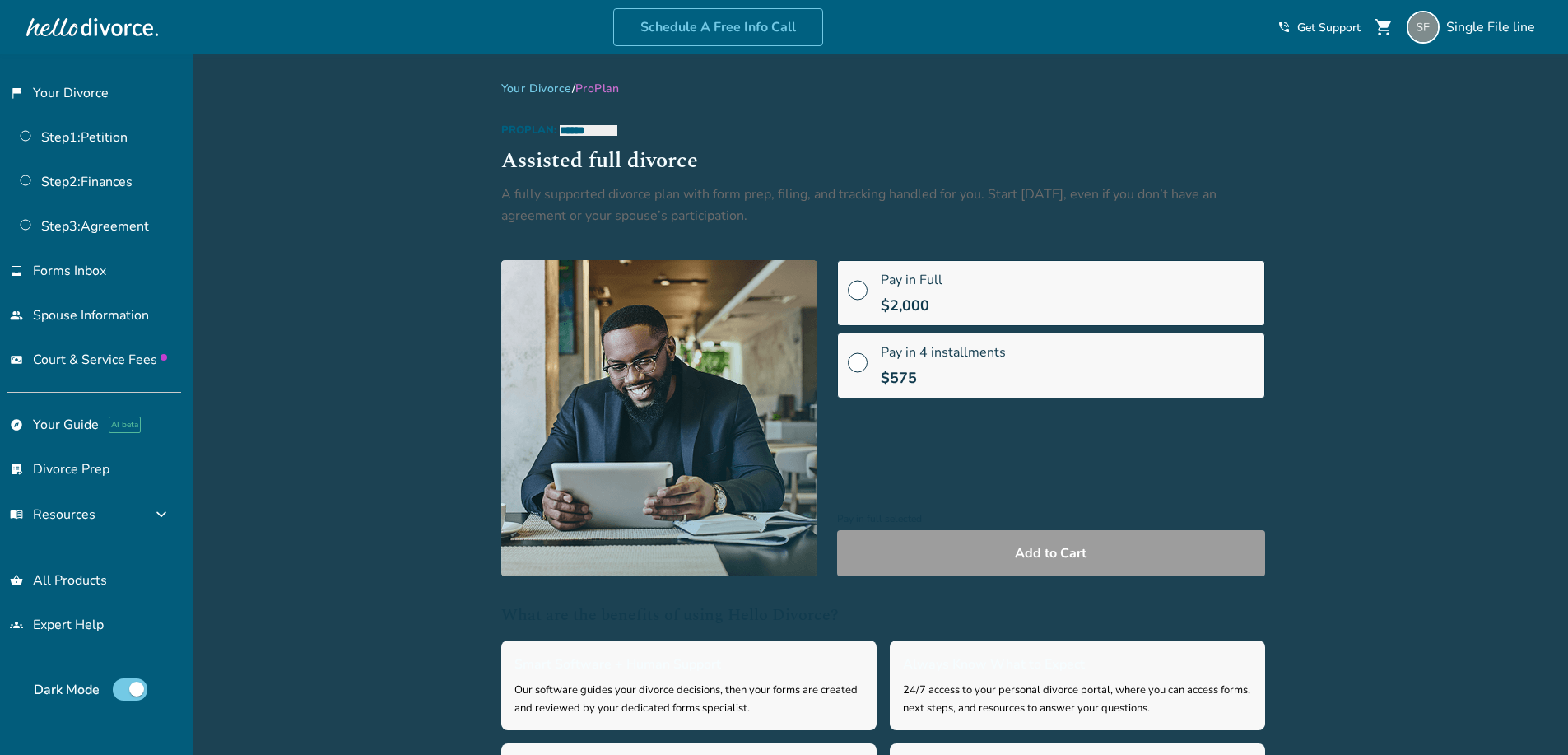
click at [923, 302] on span "$2,000" at bounding box center [905, 305] width 48 height 19
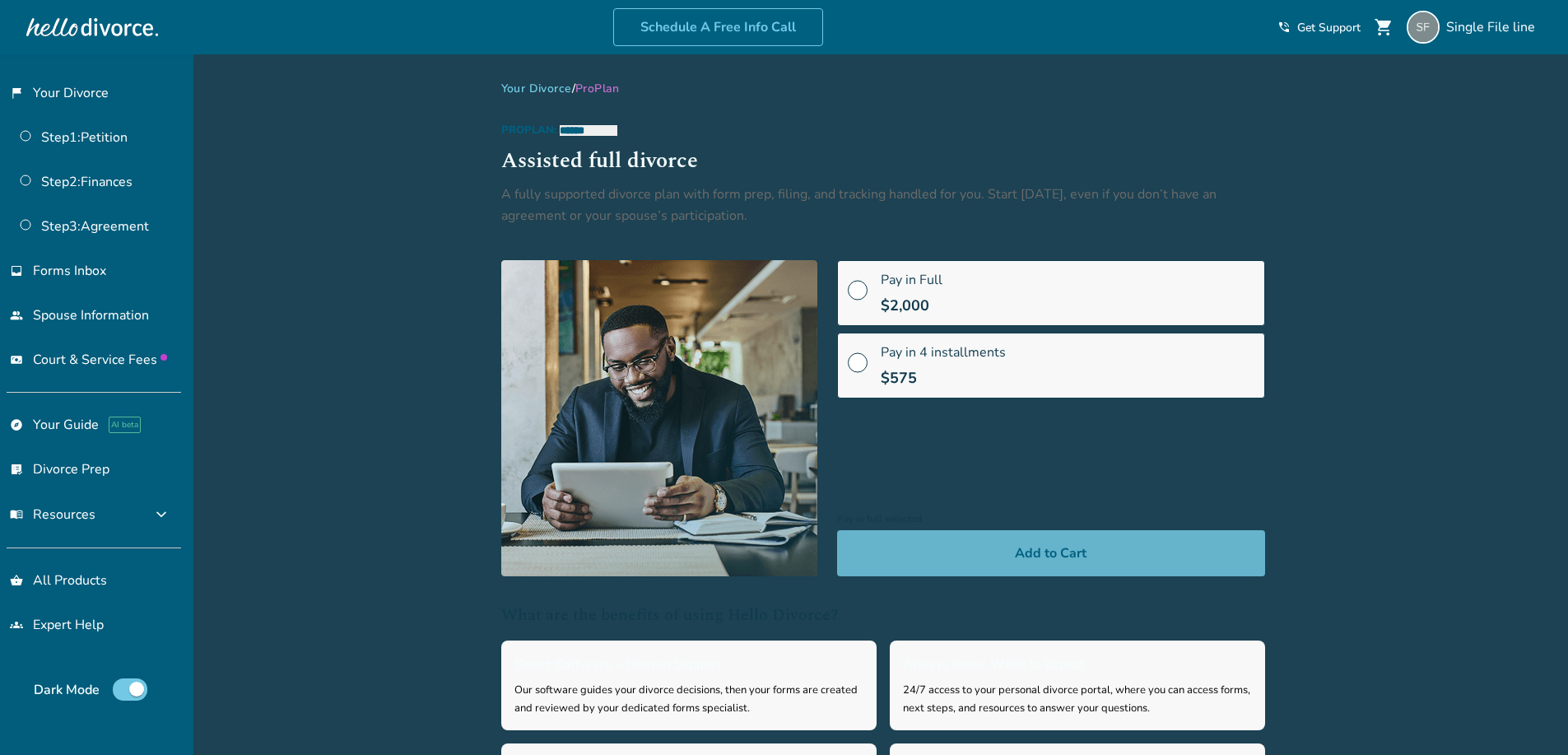
click at [978, 568] on button "Add to Cart" at bounding box center [1051, 553] width 428 height 46
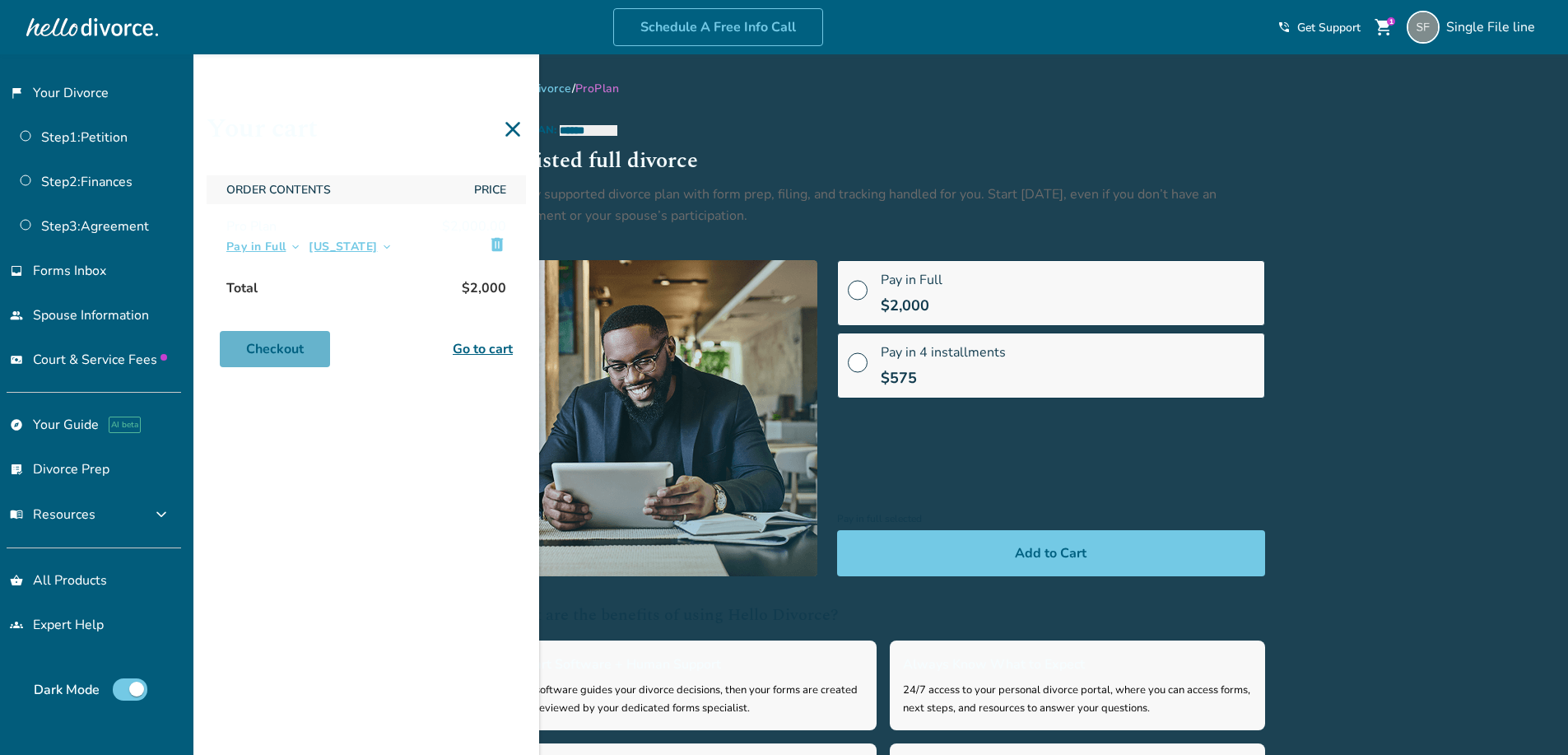
click at [308, 344] on link "Checkout" at bounding box center [275, 349] width 111 height 36
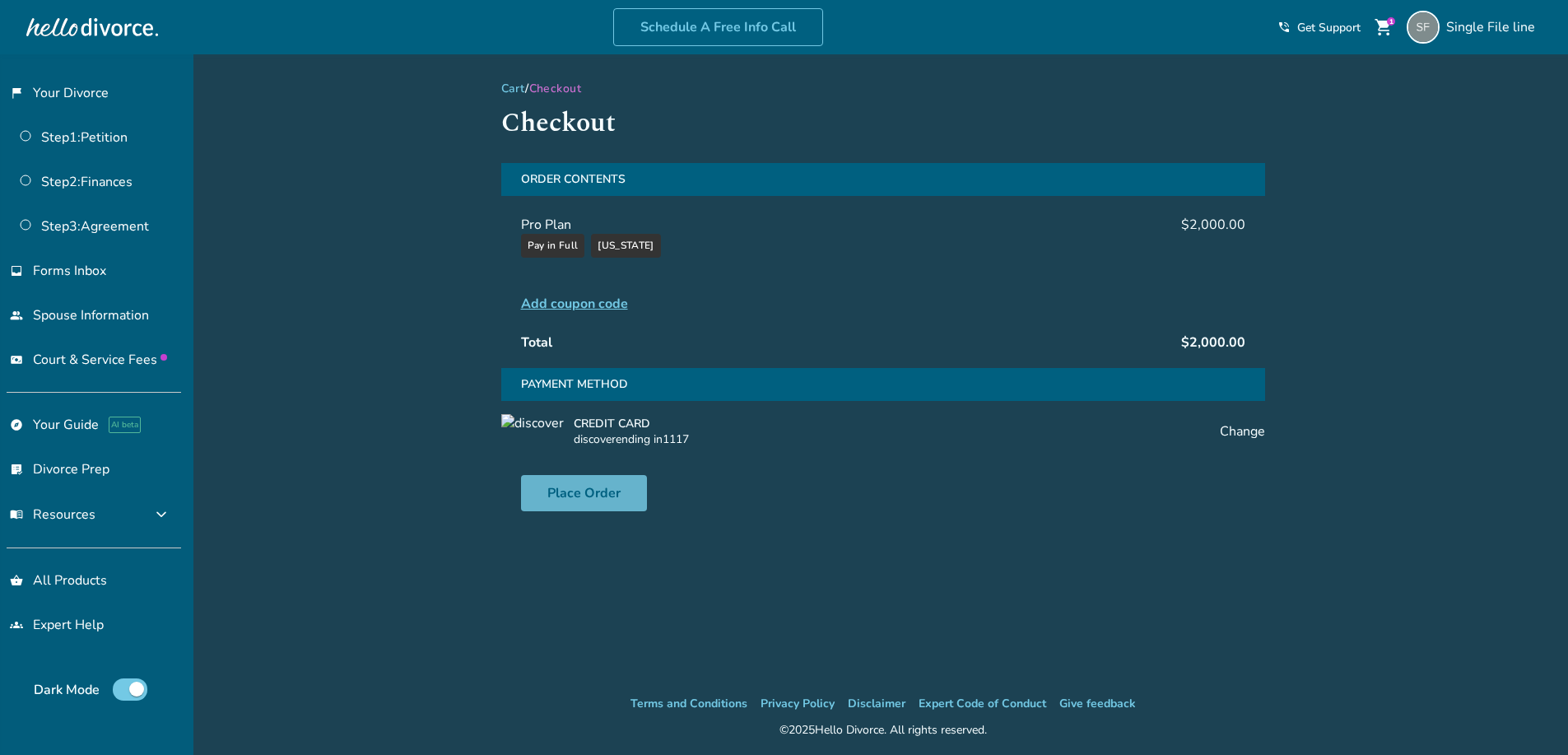
click at [578, 496] on button "Place Order" at bounding box center [584, 492] width 126 height 36
